Goal: Task Accomplishment & Management: Use online tool/utility

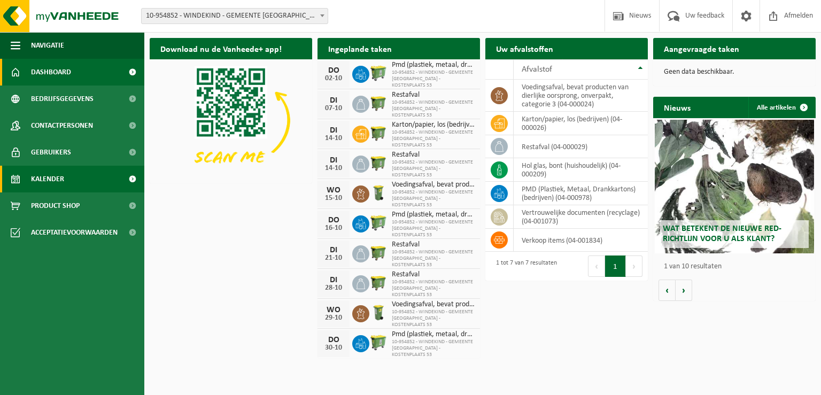
click at [60, 179] on span "Kalender" at bounding box center [47, 179] width 33 height 27
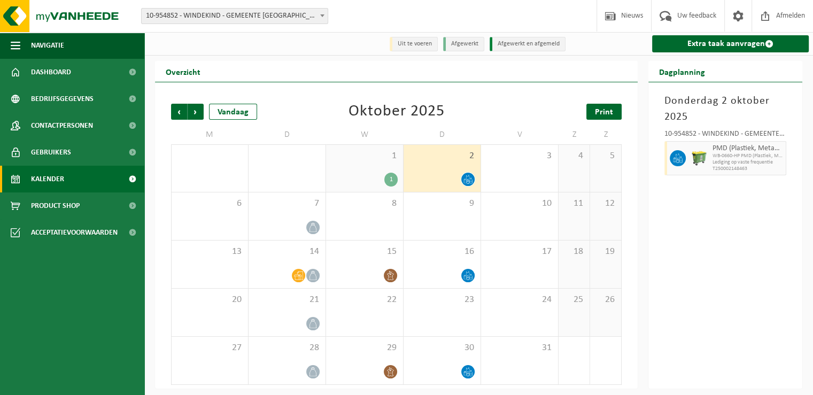
click at [601, 114] on span "Print" at bounding box center [604, 112] width 18 height 9
click at [393, 181] on div "1" at bounding box center [390, 180] width 13 height 14
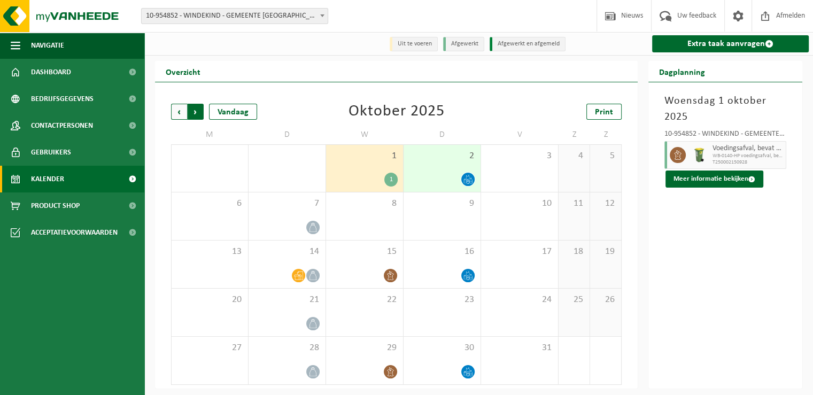
click at [181, 111] on span "Vorige" at bounding box center [179, 112] width 16 height 16
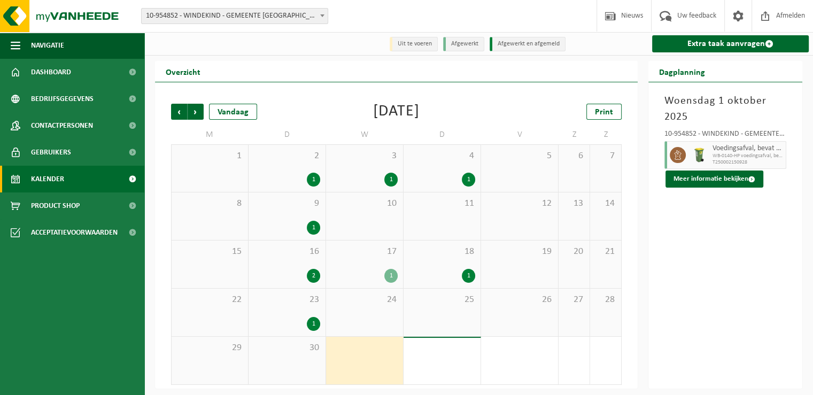
scroll to position [1, 0]
click at [196, 111] on span "Volgende" at bounding box center [196, 111] width 16 height 16
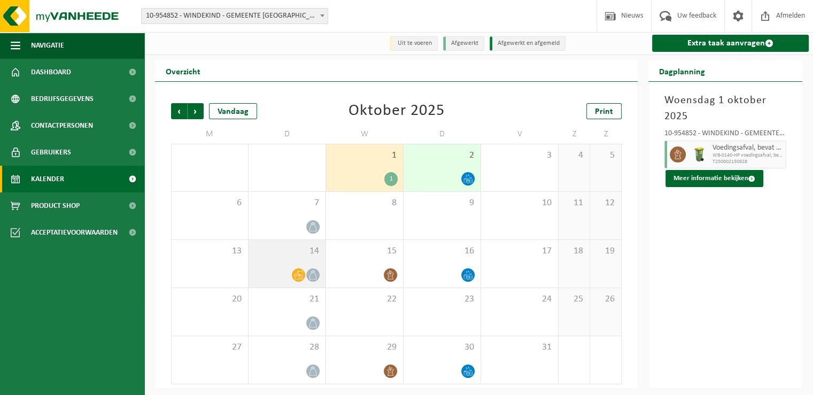
click at [302, 278] on icon at bounding box center [298, 274] width 9 height 9
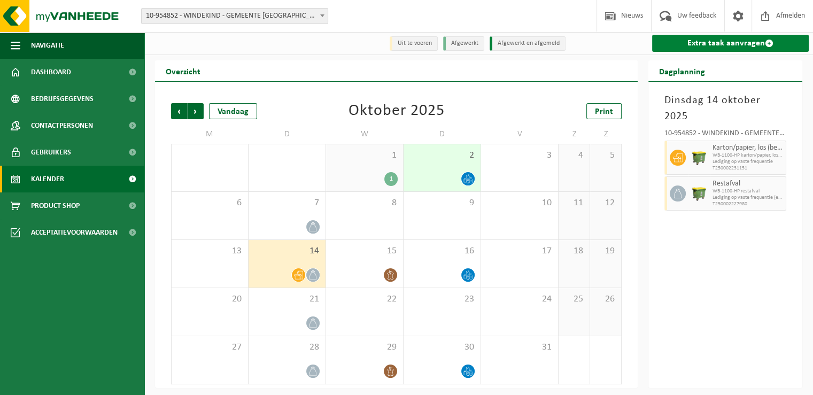
click at [704, 43] on link "Extra taak aanvragen" at bounding box center [730, 43] width 157 height 17
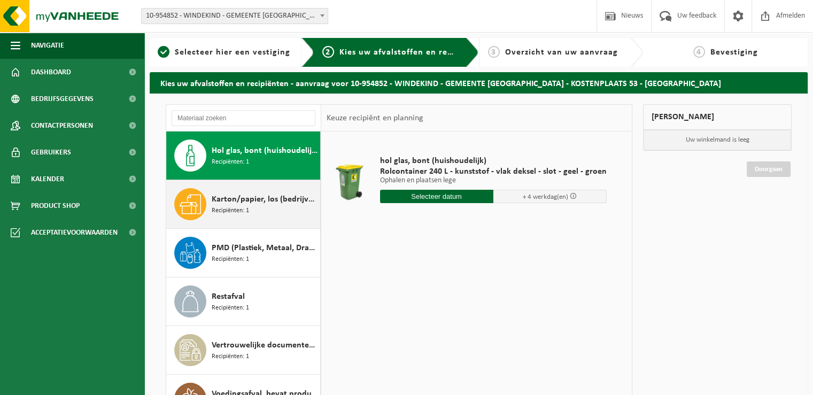
click at [228, 211] on span "Recipiënten: 1" at bounding box center [230, 211] width 37 height 10
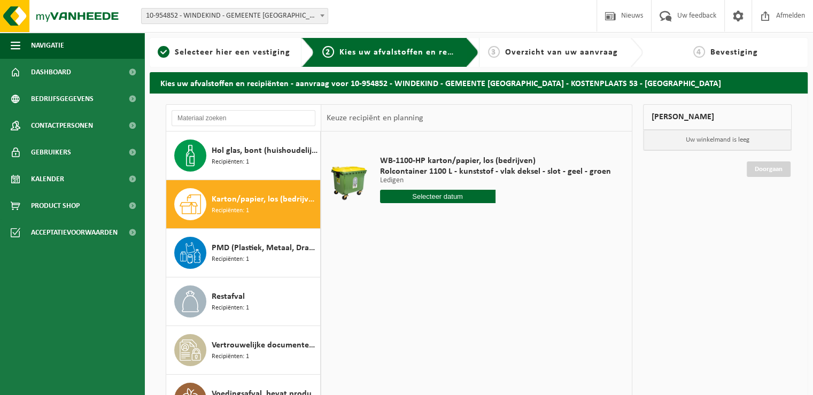
click at [431, 196] on input "text" at bounding box center [437, 196] width 115 height 13
click at [409, 270] on div "7" at bounding box center [408, 274] width 19 height 17
type input "Van 2025-10-07"
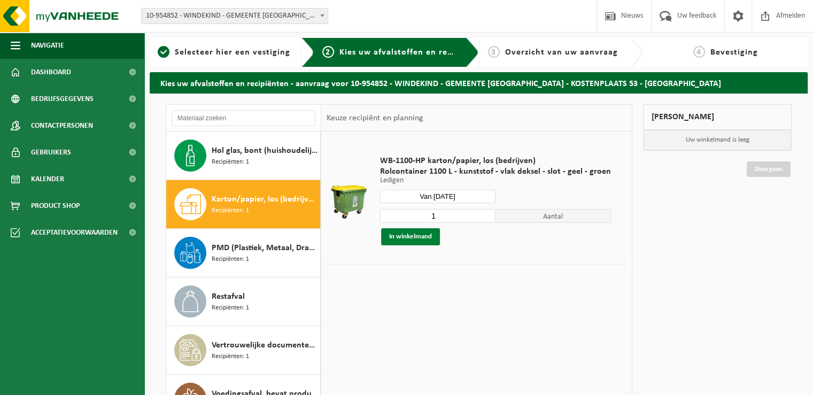
click at [410, 237] on button "In winkelmand" at bounding box center [410, 236] width 59 height 17
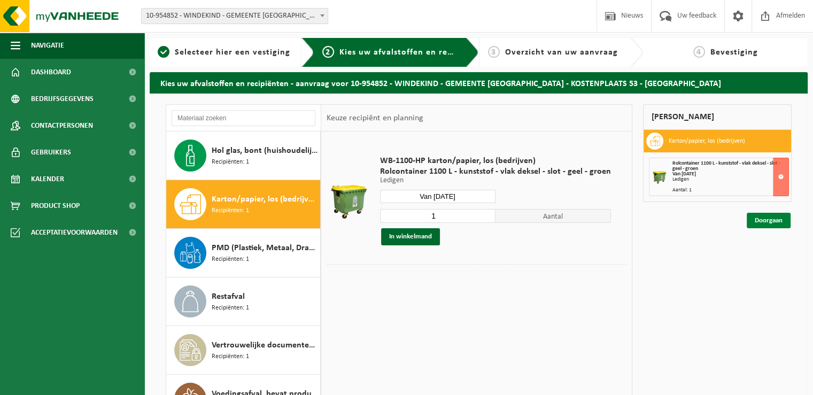
click at [766, 216] on link "Doorgaan" at bounding box center [769, 220] width 44 height 15
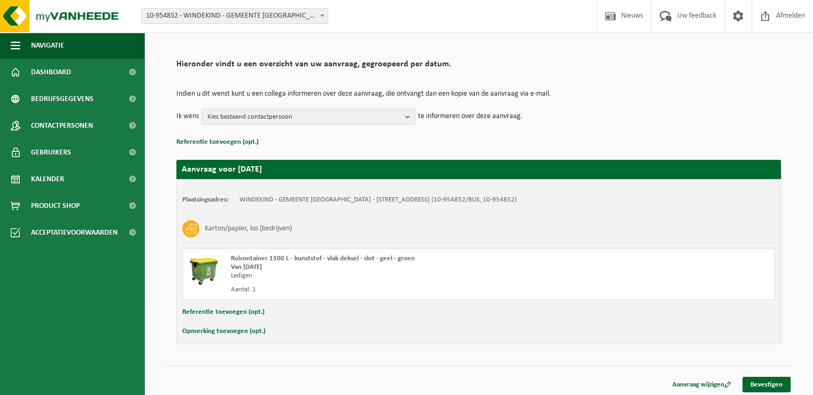
scroll to position [63, 0]
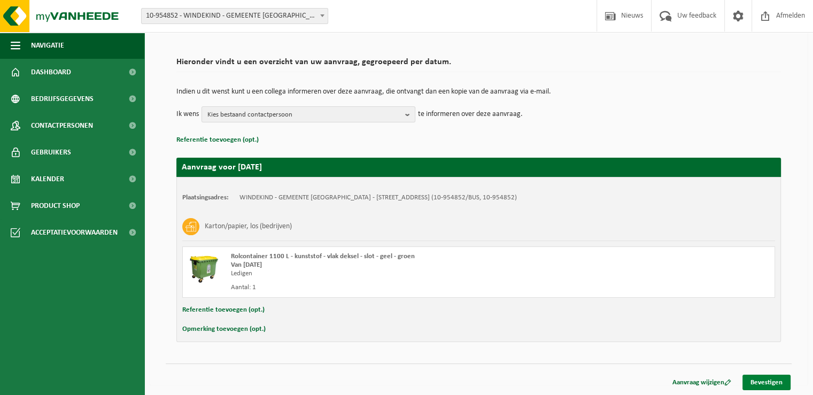
click at [753, 379] on link "Bevestigen" at bounding box center [766, 382] width 48 height 15
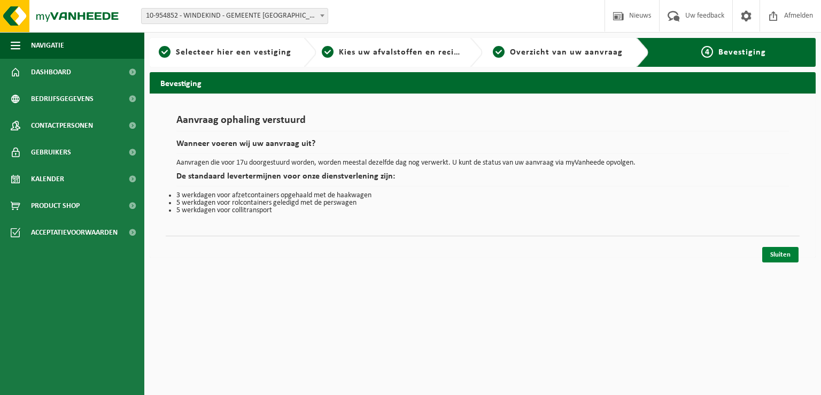
click at [785, 255] on link "Sluiten" at bounding box center [780, 254] width 36 height 15
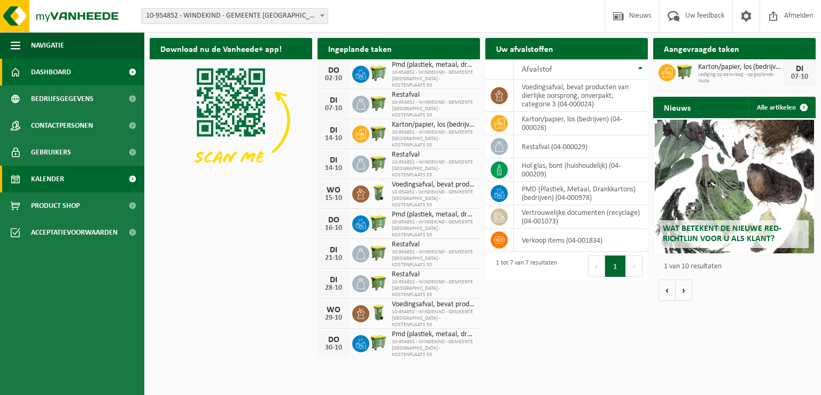
click at [86, 181] on link "Kalender" at bounding box center [72, 179] width 144 height 27
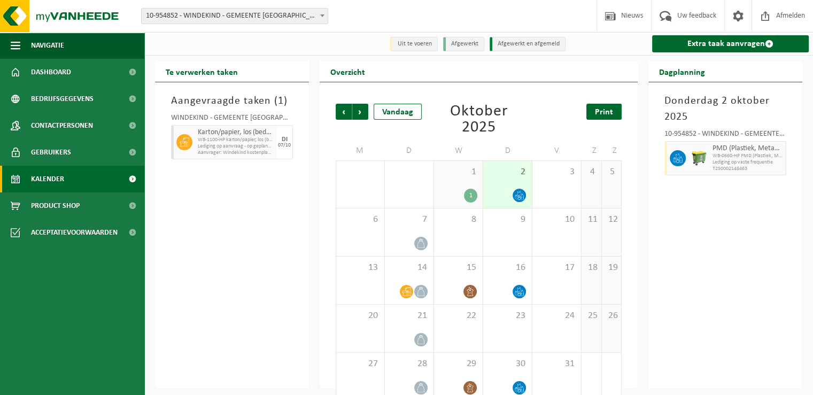
click at [608, 108] on span "Print" at bounding box center [604, 112] width 18 height 9
click at [362, 116] on span "Volgende" at bounding box center [360, 112] width 16 height 16
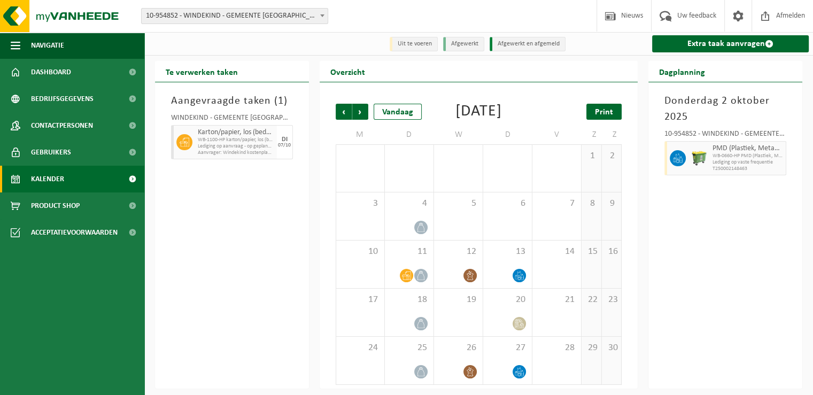
click at [602, 113] on span "Print" at bounding box center [604, 112] width 18 height 9
click at [360, 114] on span "Volgende" at bounding box center [360, 112] width 16 height 16
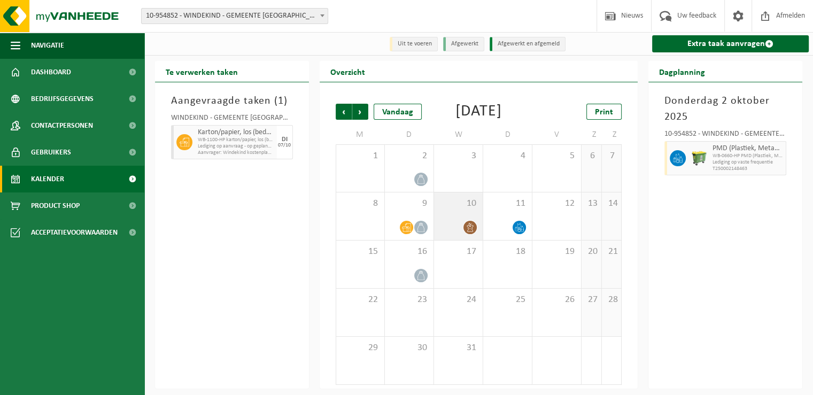
scroll to position [17, 0]
click at [607, 107] on span "Print" at bounding box center [604, 111] width 18 height 9
